Goal: Information Seeking & Learning: Learn about a topic

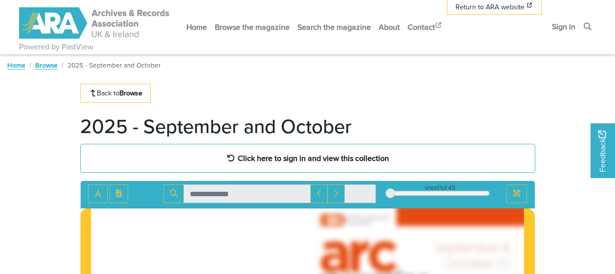
scroll to position [49, 0]
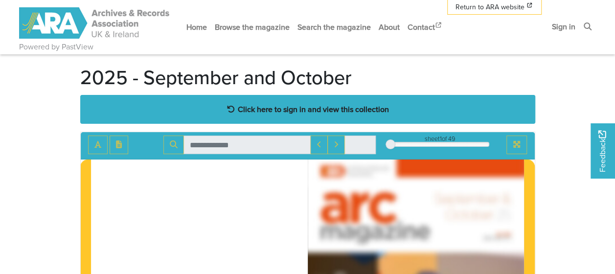
click at [336, 111] on strong "Click here to sign in and view this collection" at bounding box center [313, 109] width 151 height 11
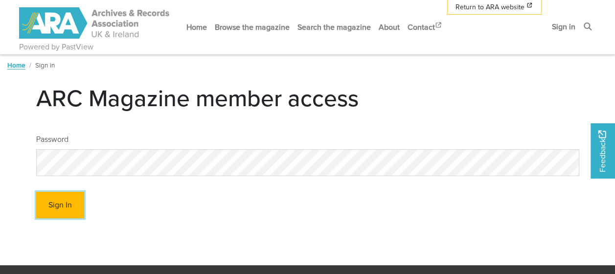
click at [49, 202] on button "Sign In" at bounding box center [60, 205] width 48 height 27
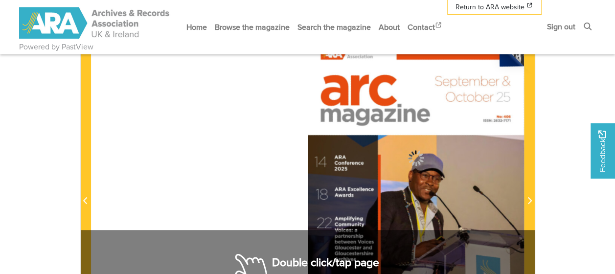
scroll to position [98, 0]
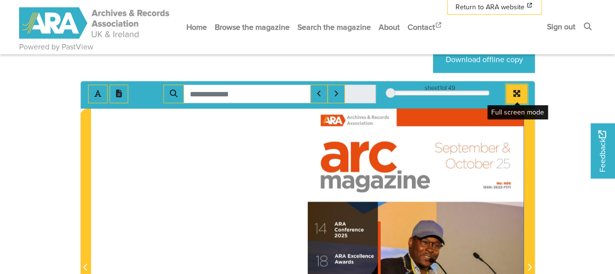
click at [516, 92] on icon "Full screen mode" at bounding box center [516, 93] width 7 height 7
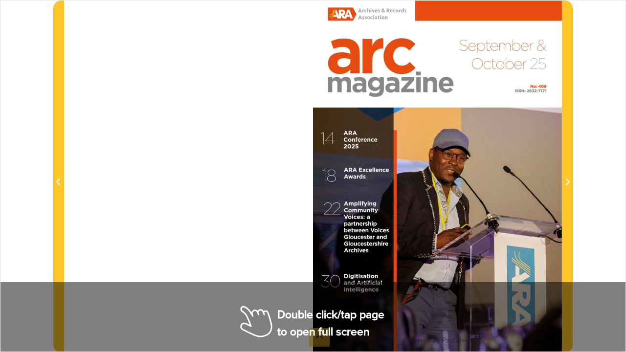
click at [237, 241] on div at bounding box center [313, 176] width 498 height 352
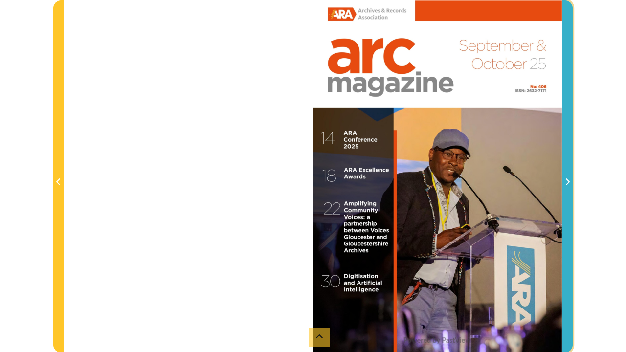
click at [569, 180] on icon "Next Page" at bounding box center [567, 182] width 5 height 8
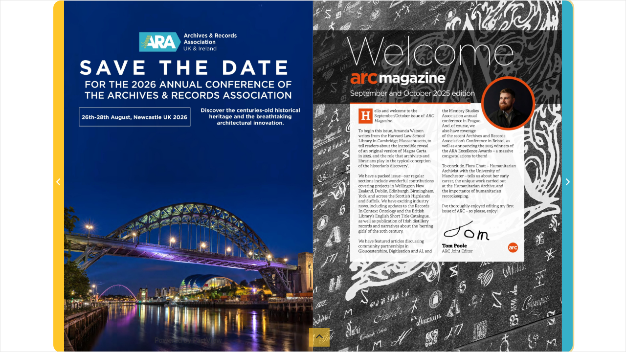
click at [569, 180] on icon "Next Page" at bounding box center [567, 182] width 5 height 8
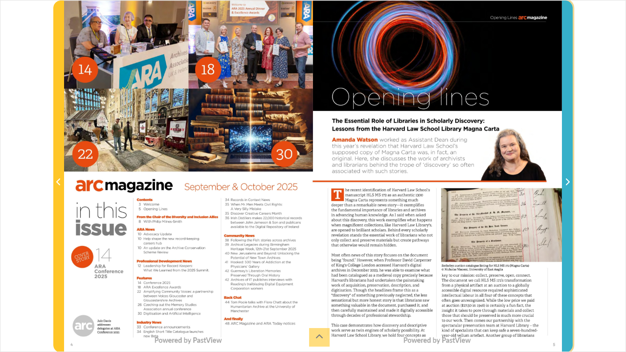
click at [569, 180] on icon "Next Page" at bounding box center [567, 182] width 5 height 8
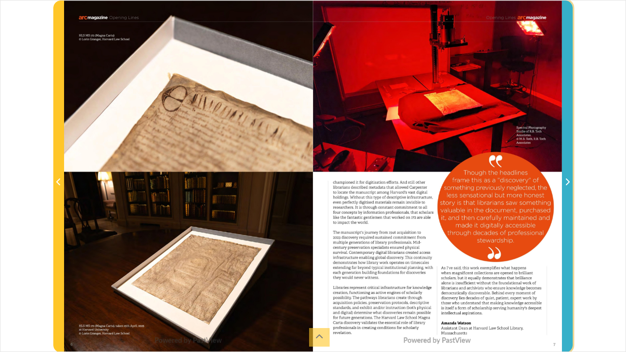
click at [569, 180] on icon "Next Page" at bounding box center [567, 182] width 5 height 8
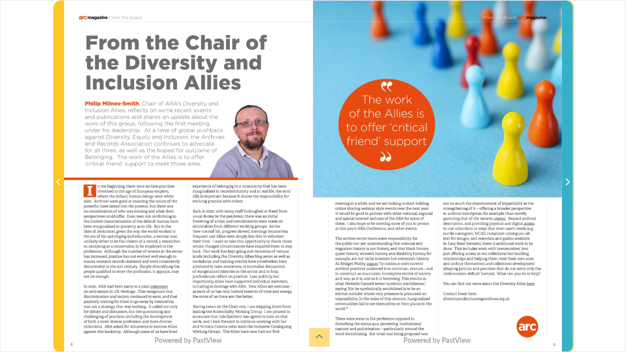
click at [569, 180] on icon "Next Page" at bounding box center [567, 182] width 5 height 8
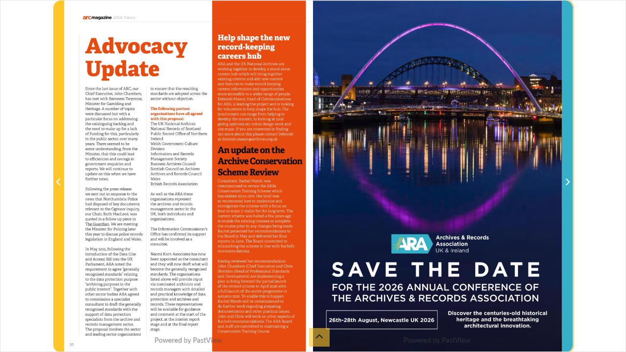
click at [569, 180] on icon "Next Page" at bounding box center [567, 182] width 5 height 8
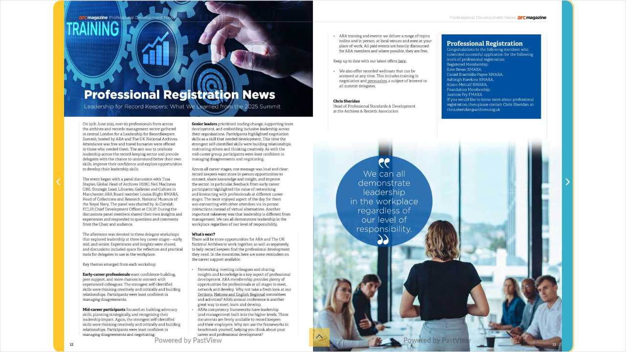
click at [569, 180] on icon "Next Page" at bounding box center [567, 182] width 5 height 8
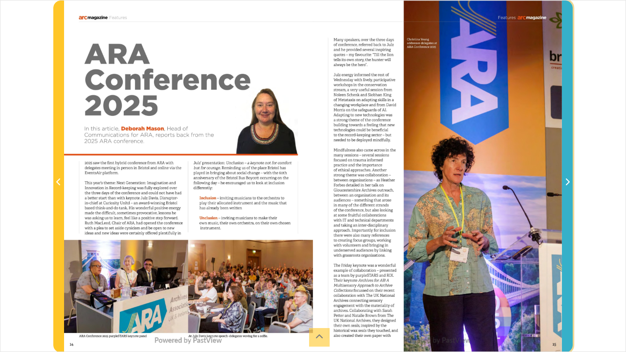
click at [569, 180] on icon "Next Page" at bounding box center [567, 182] width 5 height 8
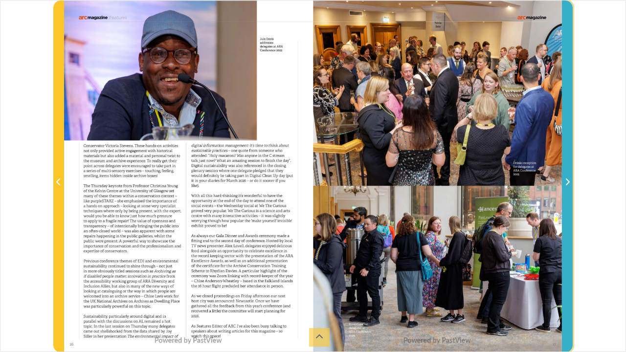
click at [569, 179] on icon "Next Page" at bounding box center [567, 182] width 5 height 8
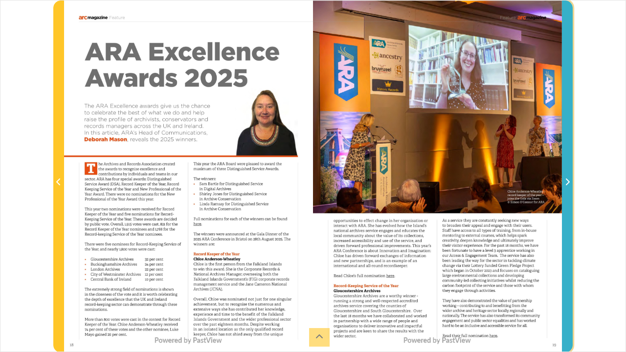
click at [569, 179] on icon "Next Page" at bounding box center [567, 182] width 5 height 8
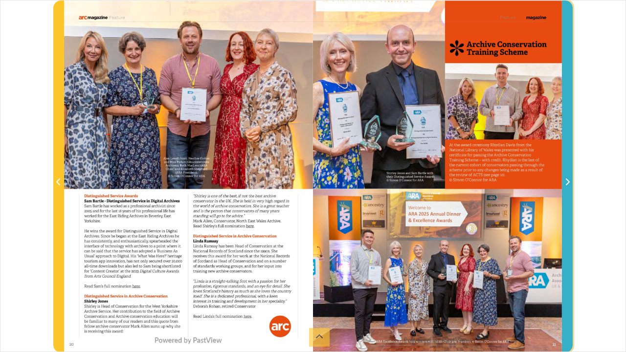
click at [569, 179] on icon "Next Page" at bounding box center [567, 182] width 5 height 8
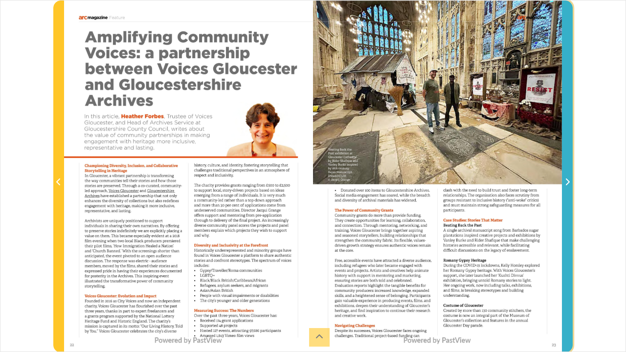
click at [569, 179] on icon "Next Page" at bounding box center [567, 182] width 5 height 8
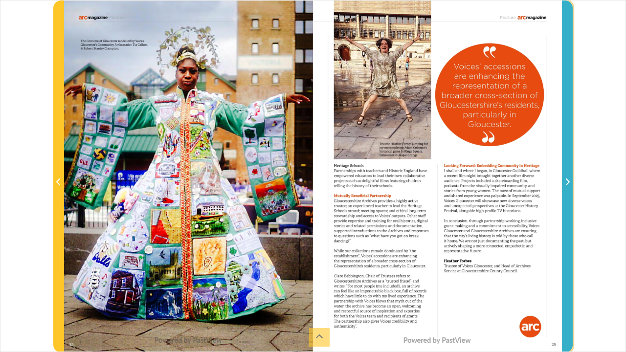
click at [569, 179] on icon "Next Page" at bounding box center [567, 182] width 5 height 8
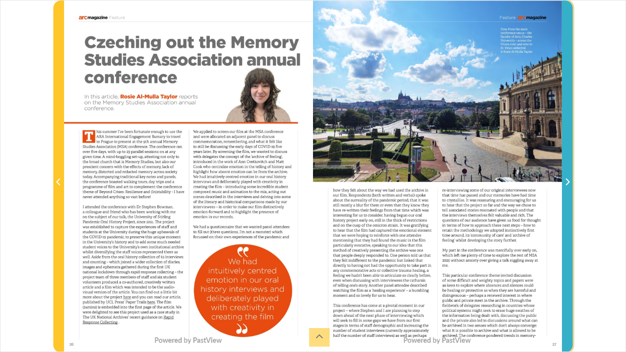
click at [569, 179] on icon "Next Page" at bounding box center [567, 182] width 5 height 8
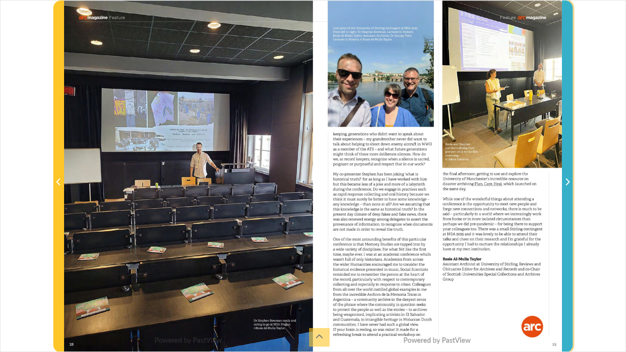
click at [569, 179] on icon "Next Page" at bounding box center [567, 182] width 5 height 8
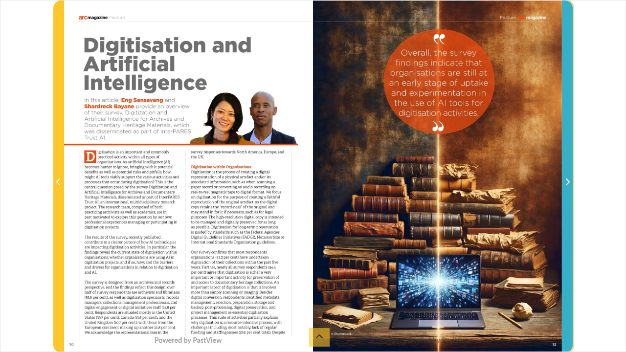
click at [569, 179] on icon "Next Page" at bounding box center [567, 182] width 5 height 8
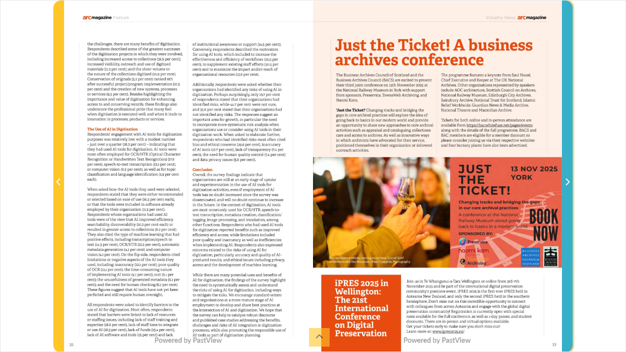
click at [569, 179] on icon "Next Page" at bounding box center [567, 182] width 5 height 8
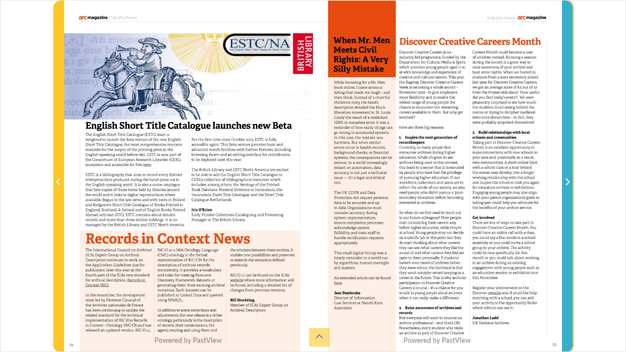
click at [569, 179] on icon "Next Page" at bounding box center [567, 182] width 5 height 8
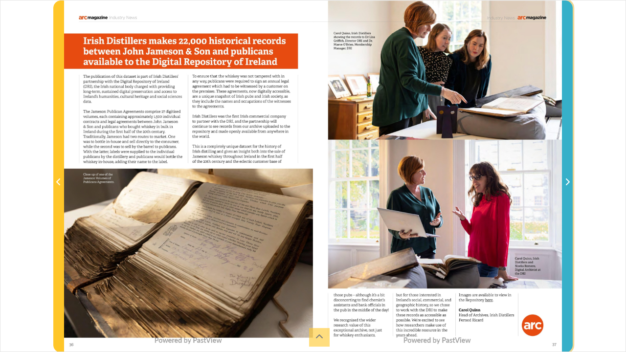
click at [569, 179] on icon "Next Page" at bounding box center [567, 182] width 5 height 8
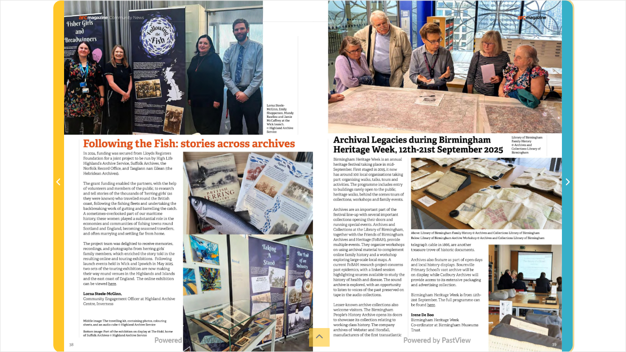
click at [569, 179] on icon "Next Page" at bounding box center [567, 182] width 5 height 8
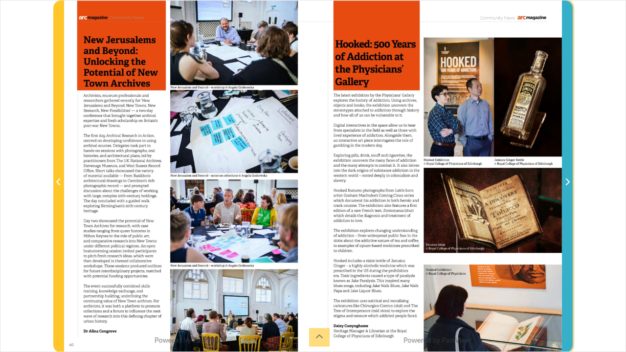
click at [569, 179] on icon "Next Page" at bounding box center [567, 182] width 5 height 8
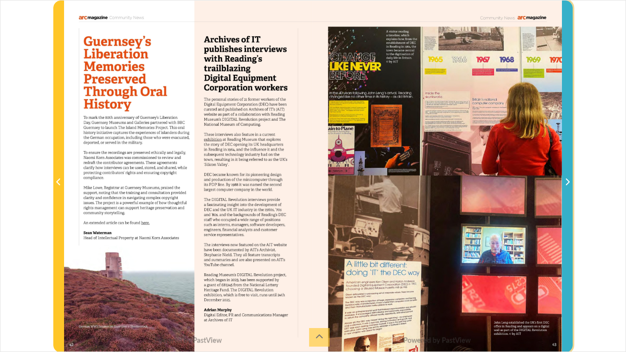
click at [569, 179] on icon "Next Page" at bounding box center [567, 182] width 5 height 8
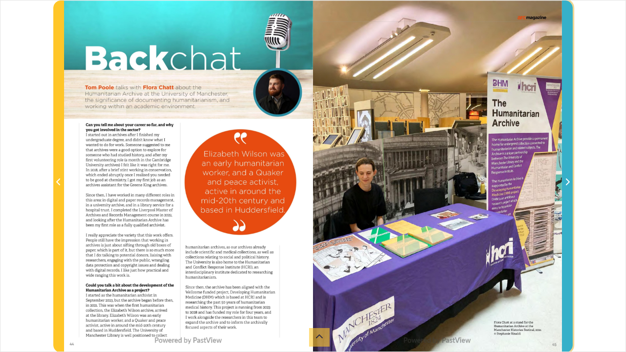
click at [569, 179] on icon "Next Page" at bounding box center [567, 182] width 5 height 8
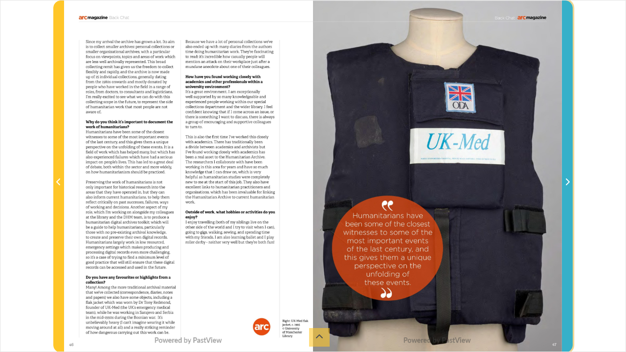
click at [569, 179] on icon "Next Page" at bounding box center [567, 182] width 5 height 8
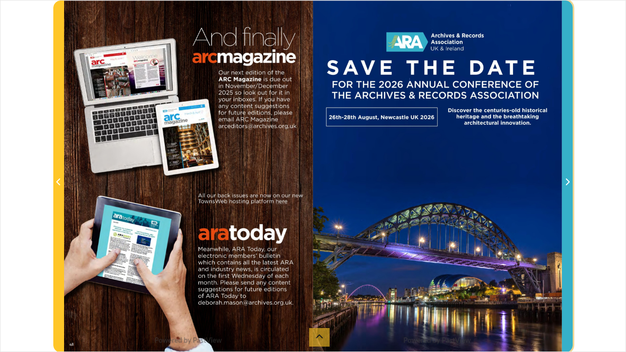
click at [569, 179] on icon "Next Page" at bounding box center [567, 182] width 5 height 8
